Goal: Transaction & Acquisition: Purchase product/service

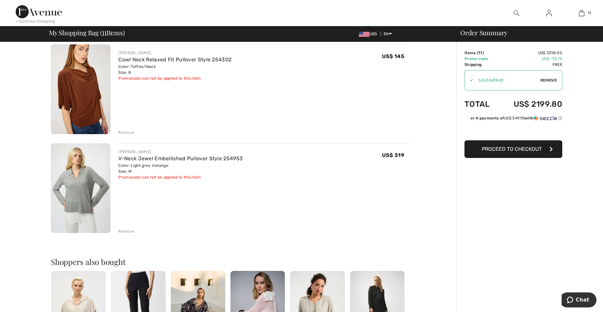
scroll to position [945, 0]
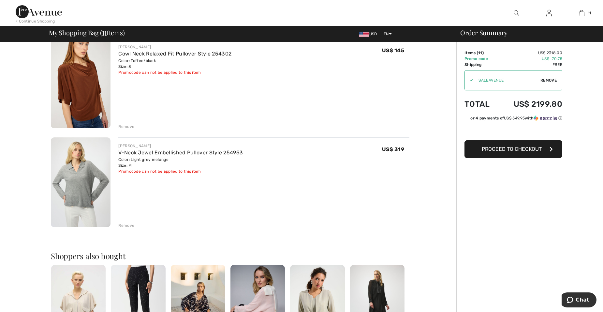
click at [129, 226] on div "Remove" at bounding box center [126, 225] width 16 height 6
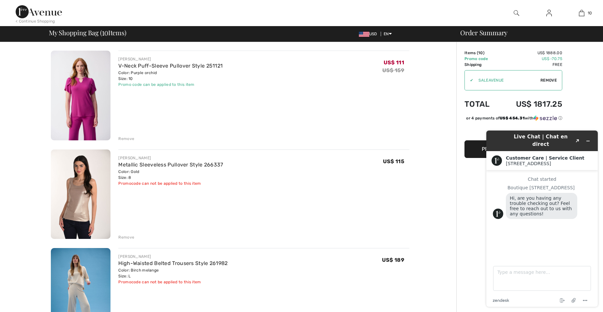
scroll to position [652, 0]
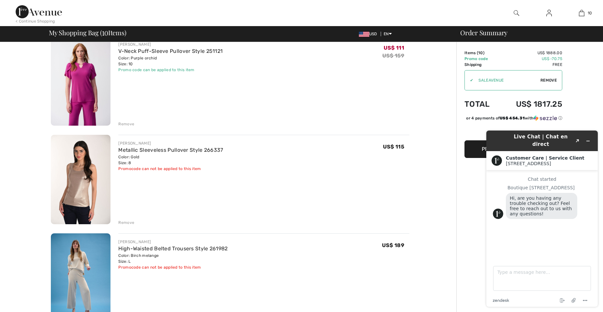
click at [74, 268] on img at bounding box center [81, 278] width 60 height 90
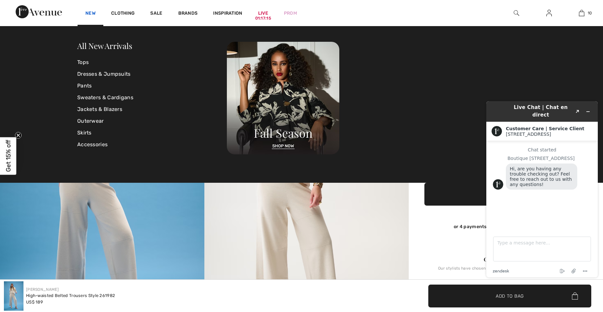
click at [87, 10] on link "New" at bounding box center [90, 13] width 10 height 7
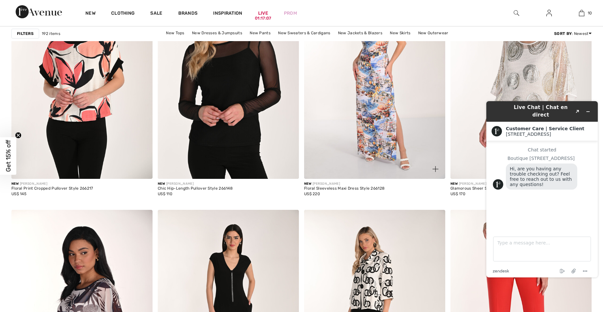
scroll to position [1271, 0]
